Goal: Transaction & Acquisition: Purchase product/service

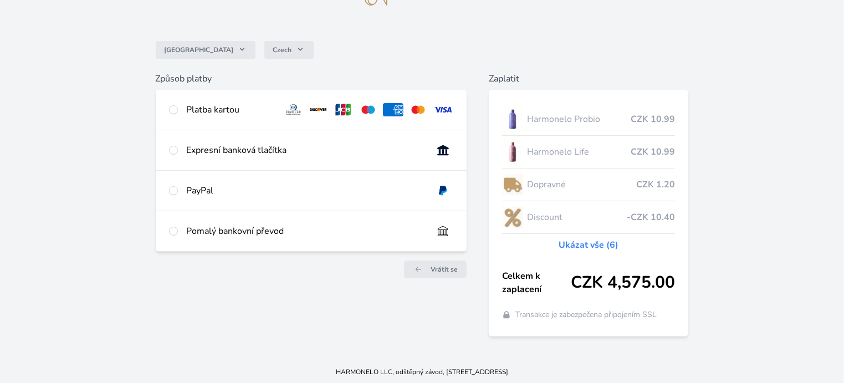
scroll to position [68, 0]
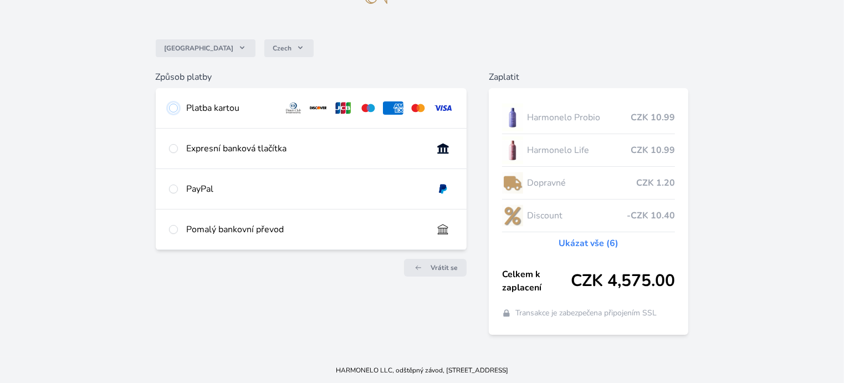
click at [176, 105] on input "radio" at bounding box center [173, 108] width 9 height 9
radio input "true"
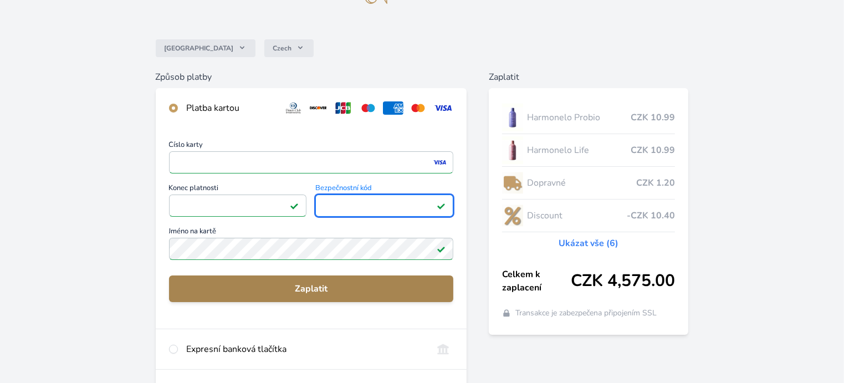
click at [337, 289] on span "Zaplatit" at bounding box center [311, 288] width 267 height 13
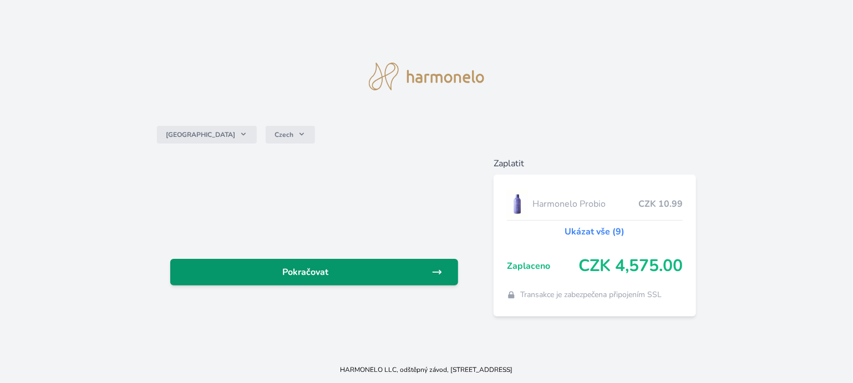
click at [295, 269] on span "Pokračovat" at bounding box center [305, 272] width 252 height 13
